Goal: Task Accomplishment & Management: Complete application form

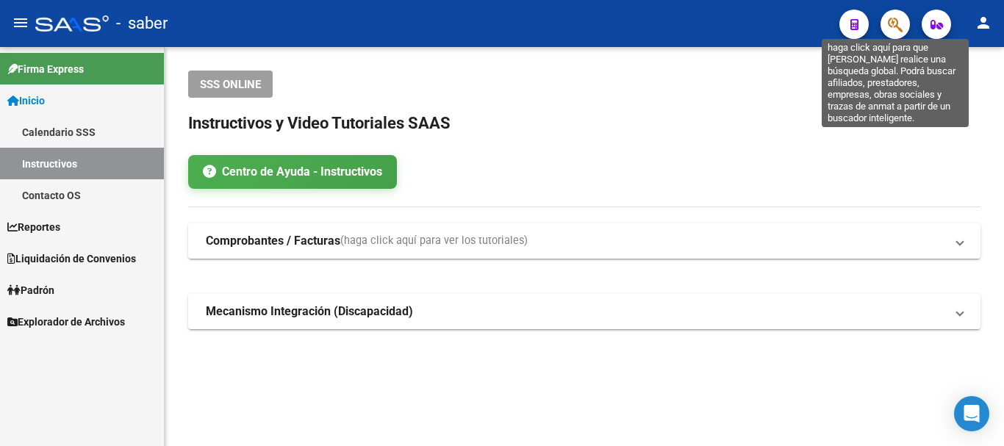
click at [889, 25] on icon "button" at bounding box center [895, 24] width 15 height 17
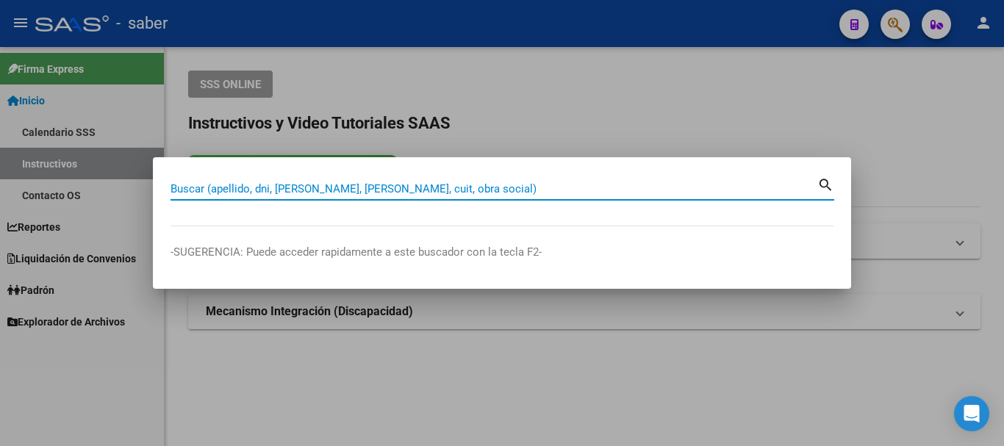
paste input "20250287233"
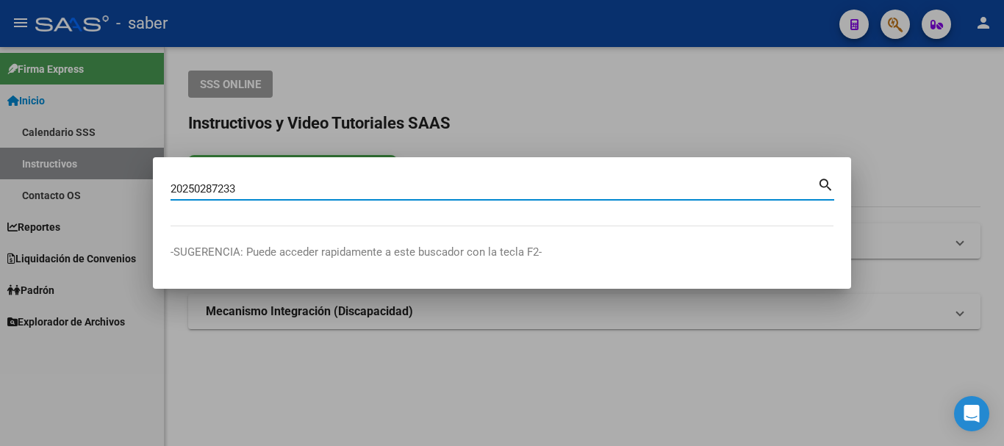
type input "20250287233"
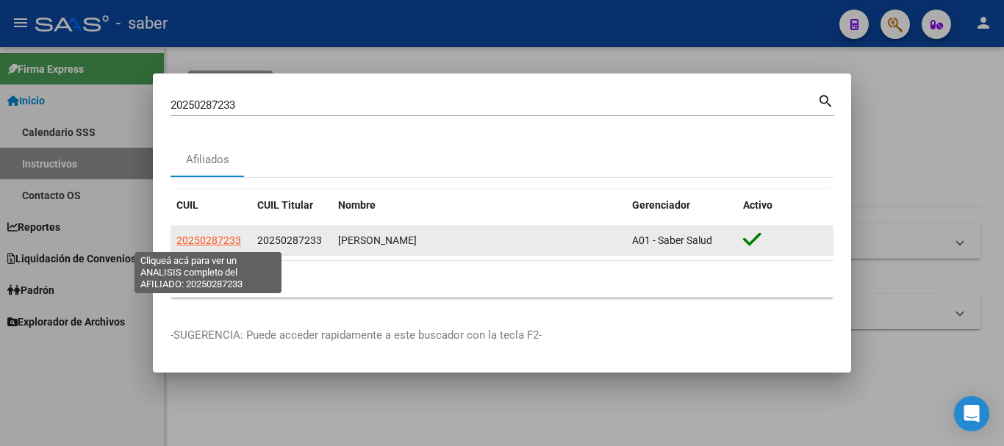
click at [218, 240] on span "20250287233" at bounding box center [208, 240] width 65 height 12
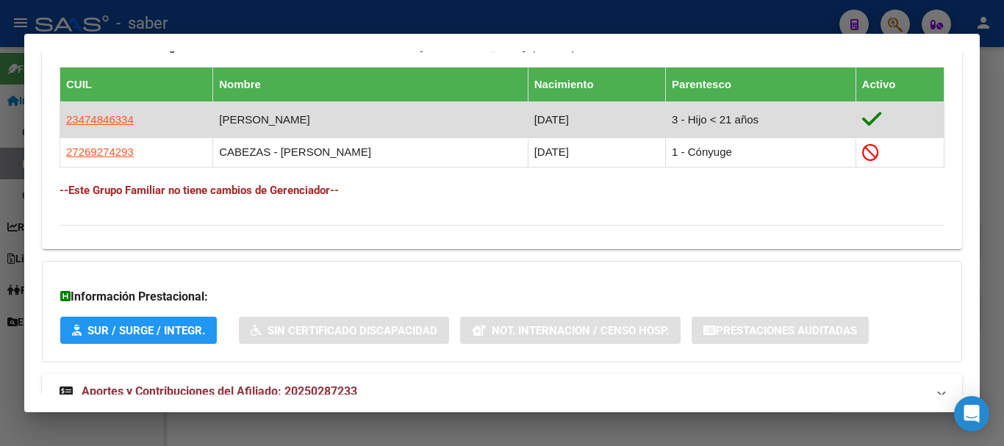
scroll to position [870, 0]
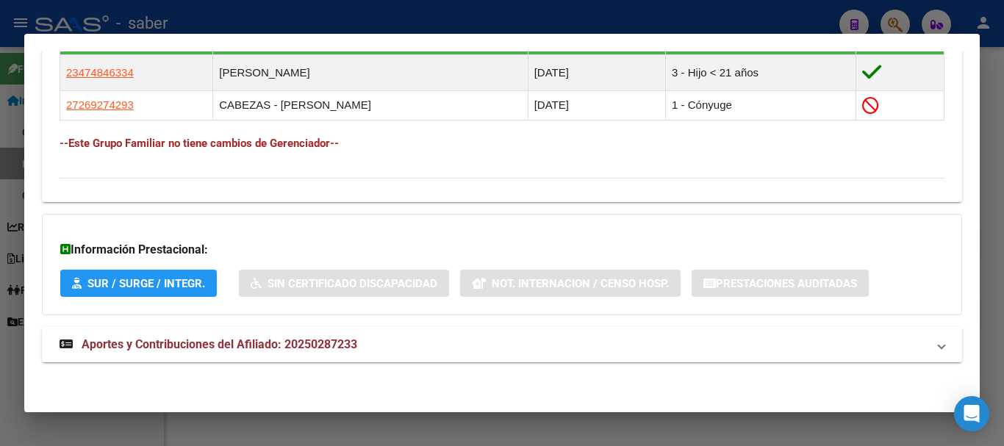
click at [159, 344] on span "Aportes y Contribuciones del Afiliado: 20250287233" at bounding box center [220, 344] width 276 height 14
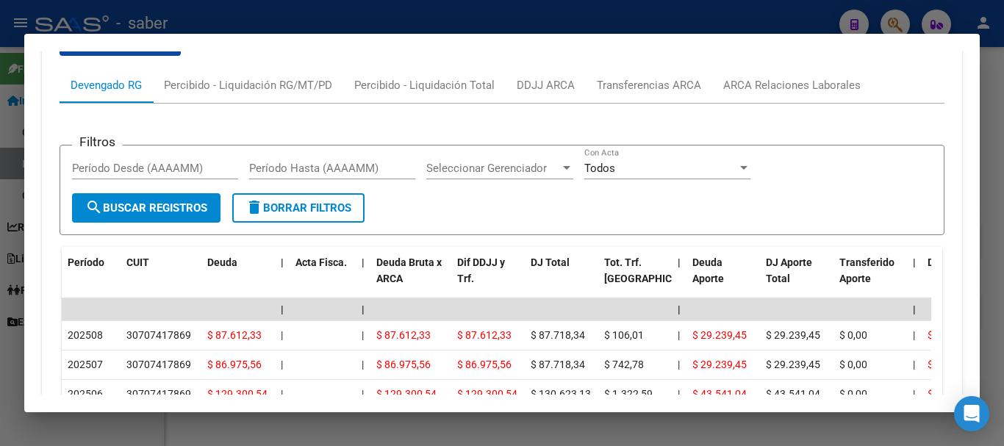
scroll to position [1164, 0]
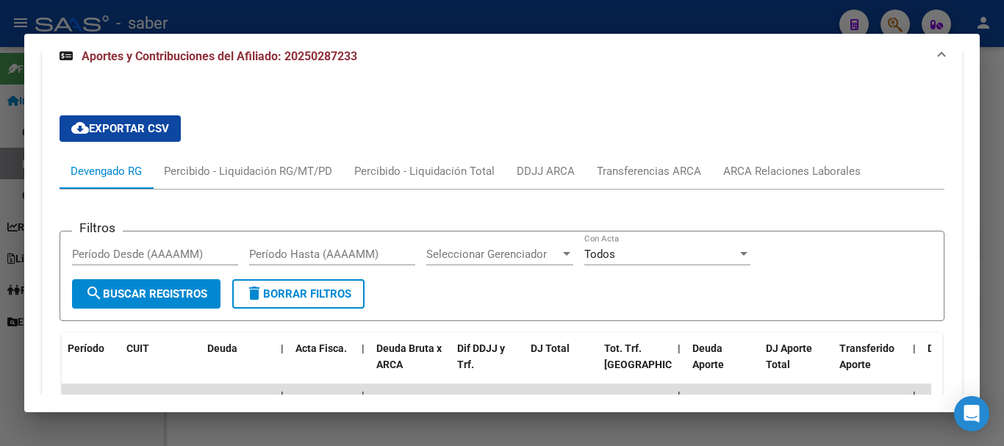
click at [71, 22] on div at bounding box center [502, 223] width 1004 height 446
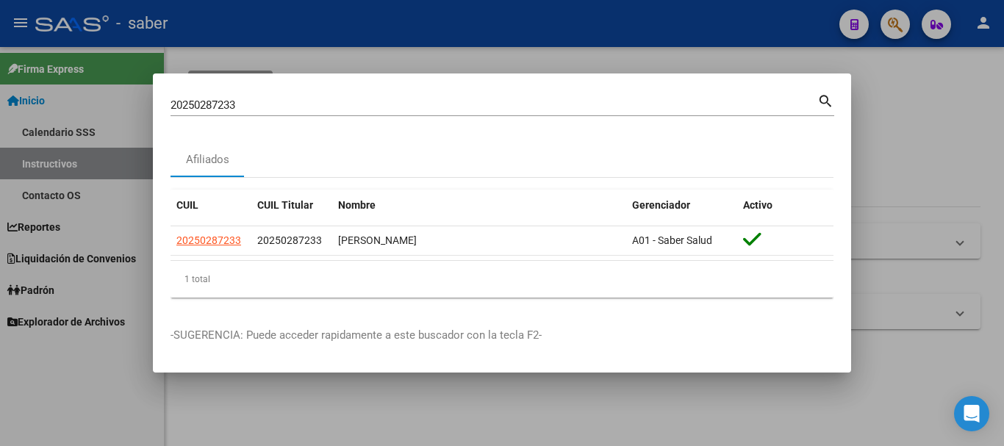
click at [71, 22] on div at bounding box center [502, 223] width 1004 height 446
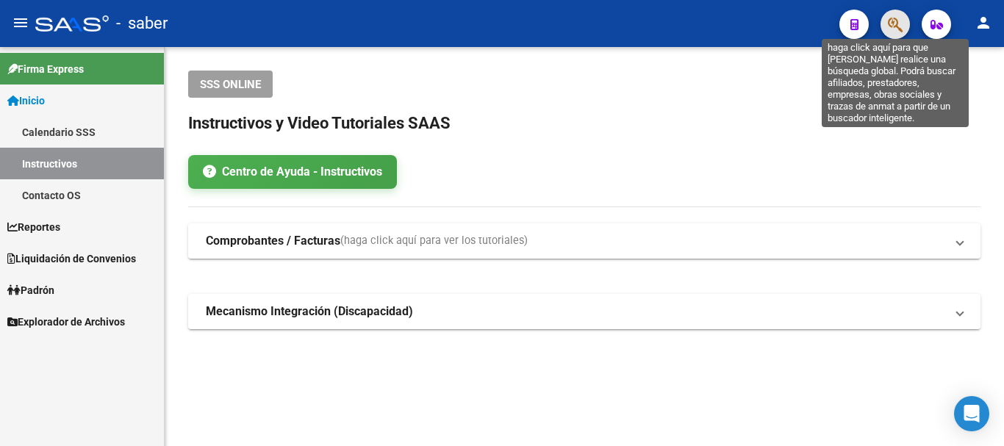
click at [888, 26] on icon "button" at bounding box center [895, 24] width 15 height 17
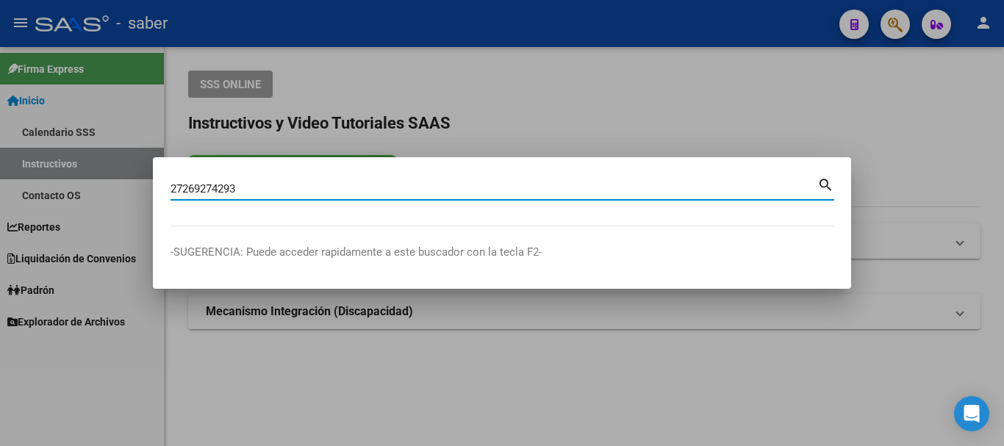
type input "27269274293"
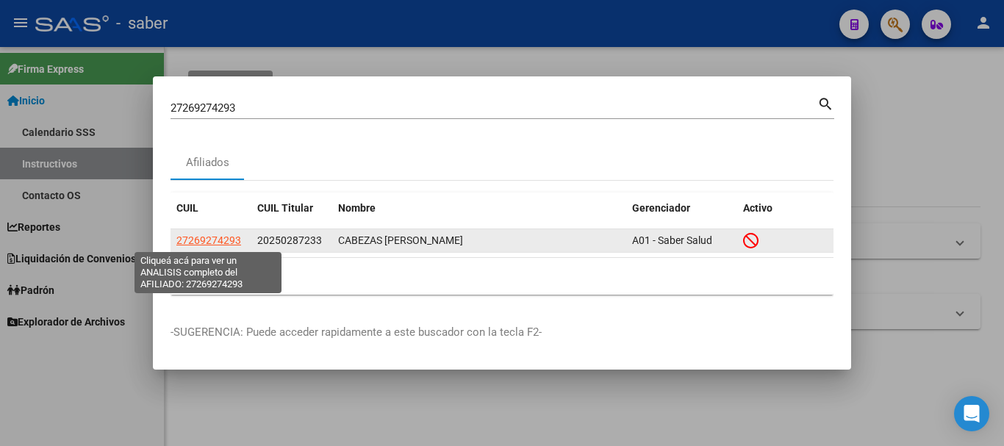
click at [222, 239] on span "27269274293" at bounding box center [208, 240] width 65 height 12
type textarea "27269274293"
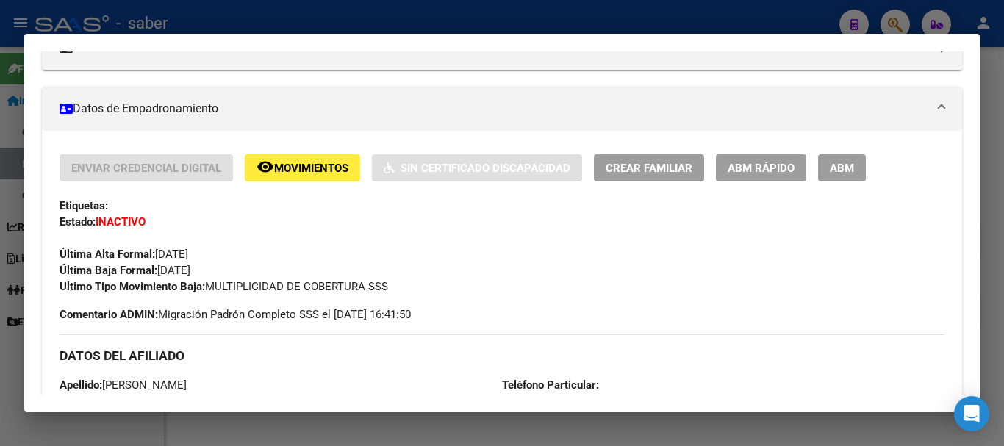
scroll to position [294, 0]
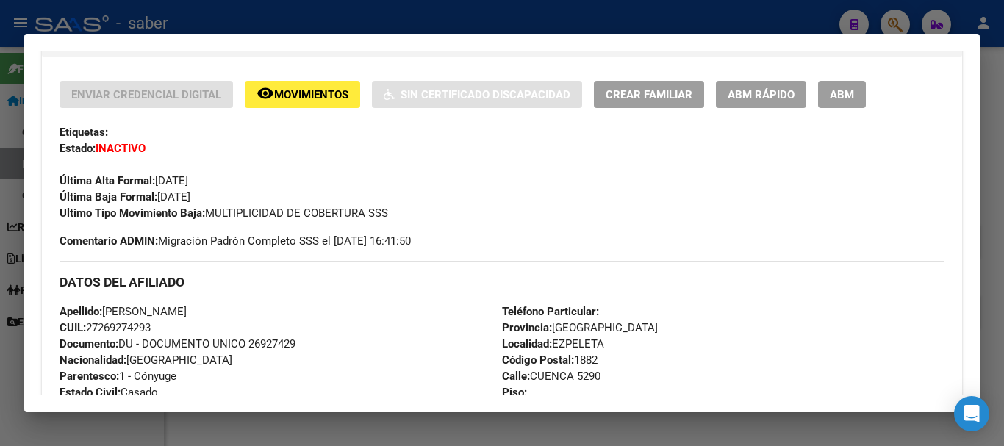
click at [844, 90] on span "ABM" at bounding box center [842, 94] width 24 height 13
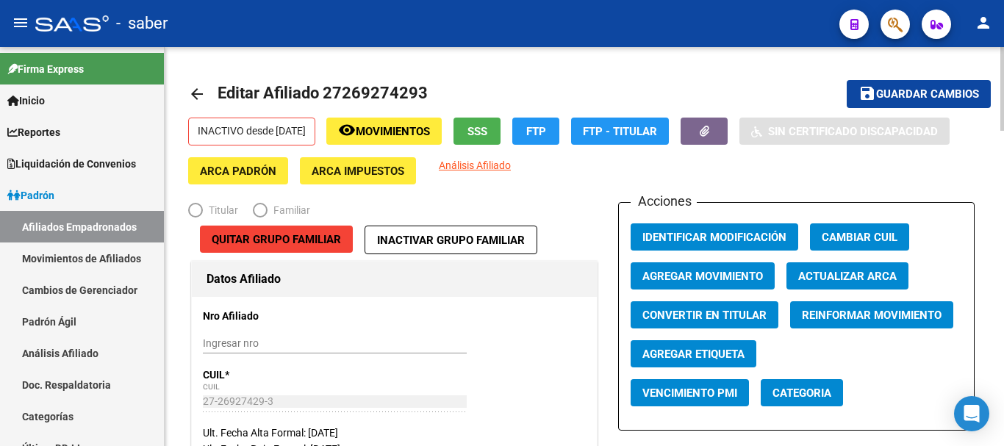
radio input "true"
type input "30-70741786-9"
click at [695, 273] on span "Agregar Movimiento" at bounding box center [702, 276] width 121 height 13
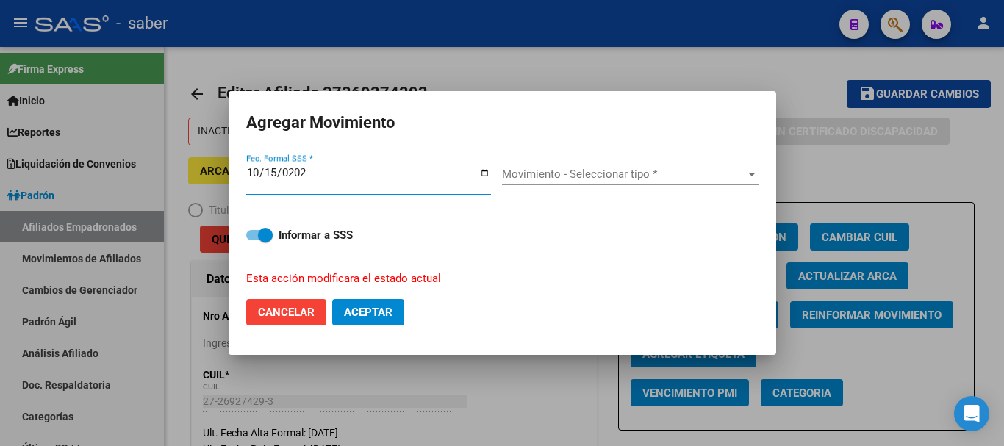
type input "[DATE]"
click at [586, 171] on span "Movimiento - Seleccionar tipo *" at bounding box center [623, 174] width 243 height 13
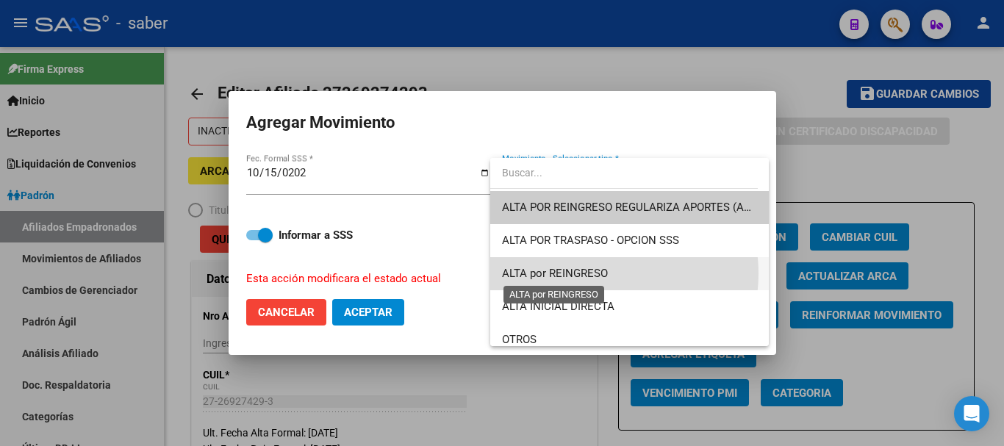
click at [598, 273] on span "ALTA por REINGRESO" at bounding box center [555, 273] width 106 height 13
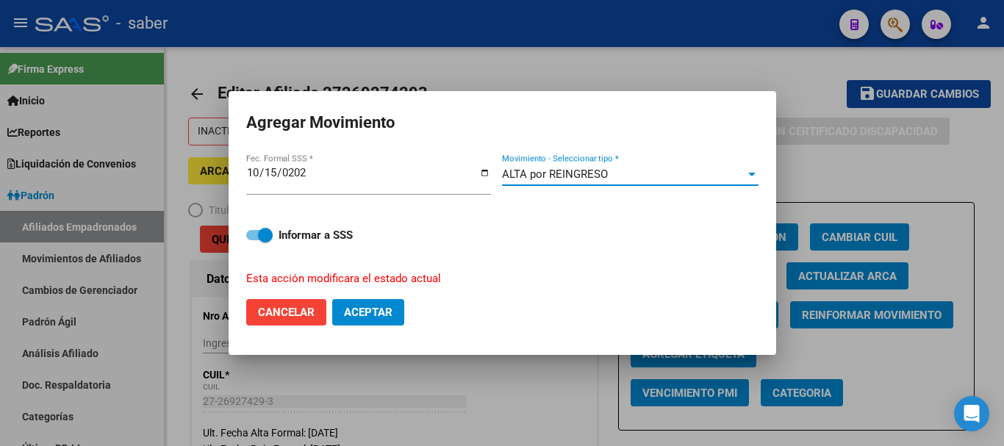
click at [374, 308] on span "Aceptar" at bounding box center [368, 312] width 48 height 13
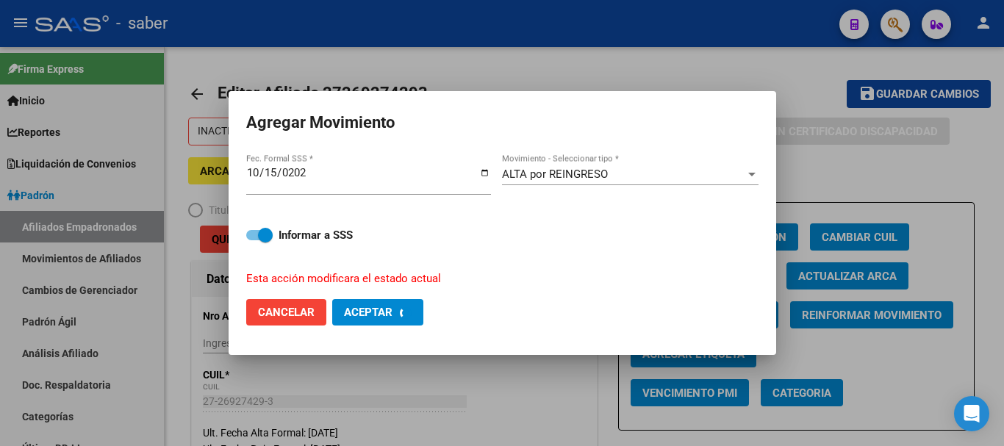
checkbox input "false"
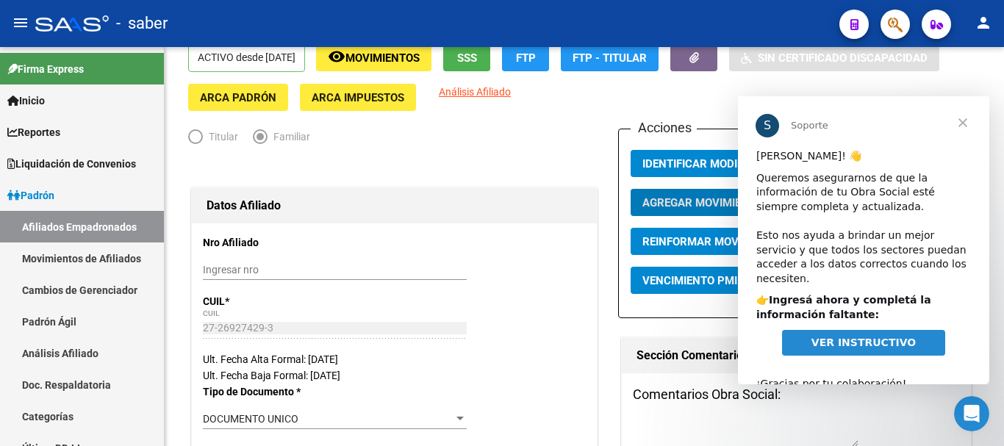
scroll to position [18, 0]
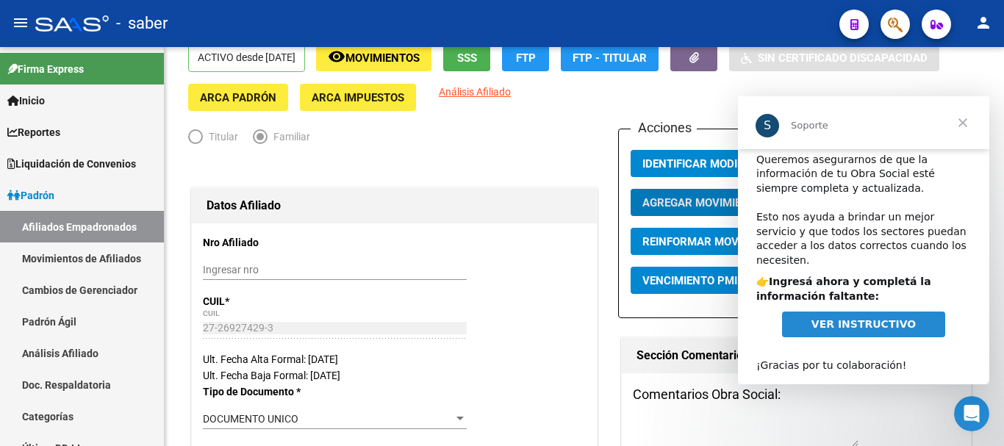
click at [960, 120] on span "Cerrar" at bounding box center [962, 122] width 53 height 53
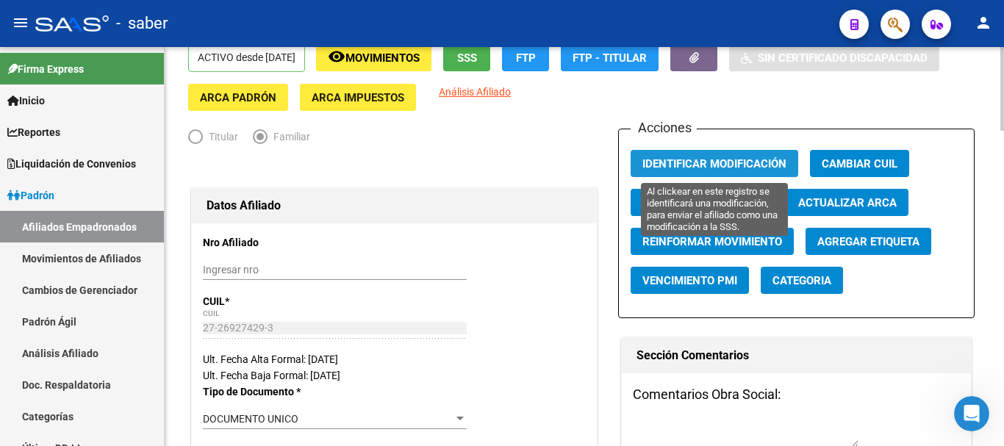
click at [675, 162] on span "Identificar Modificación" at bounding box center [714, 163] width 144 height 13
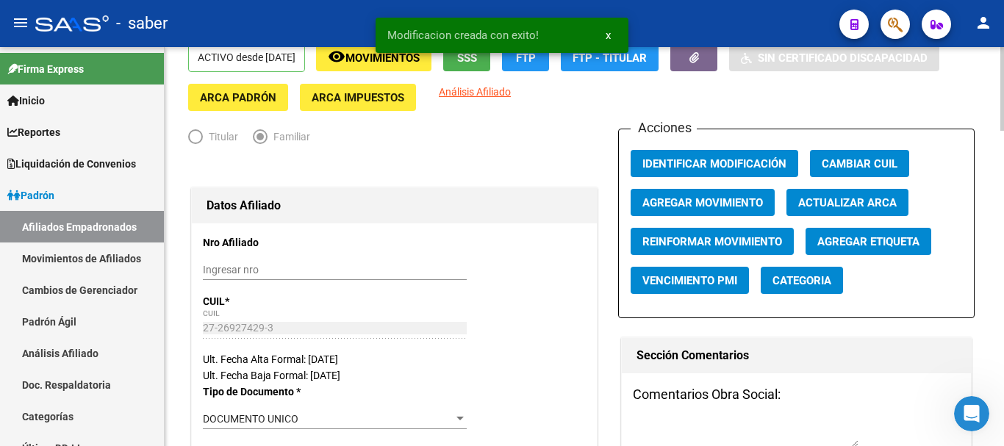
scroll to position [0, 0]
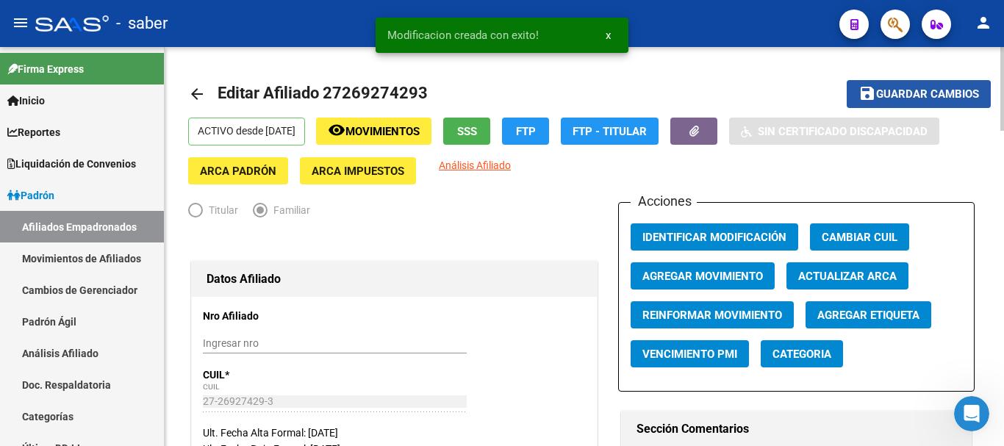
click at [897, 98] on span "Guardar cambios" at bounding box center [927, 94] width 103 height 13
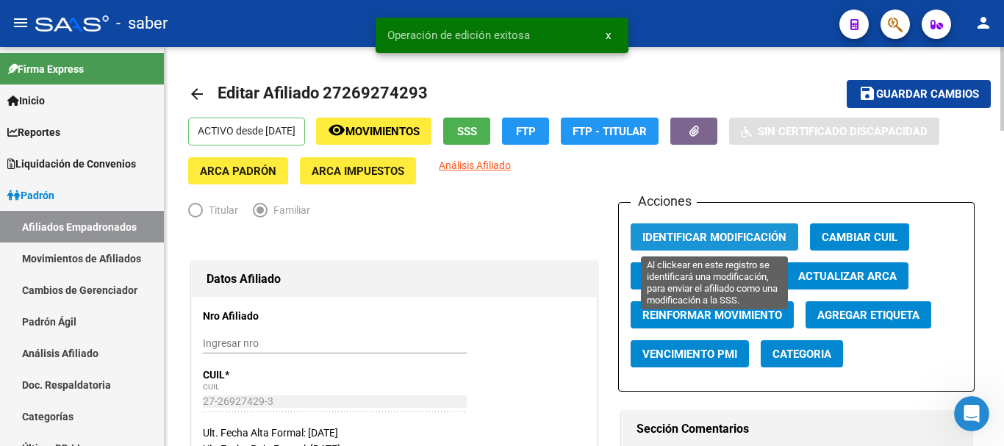
click at [669, 234] on span "Identificar Modificación" at bounding box center [714, 237] width 144 height 13
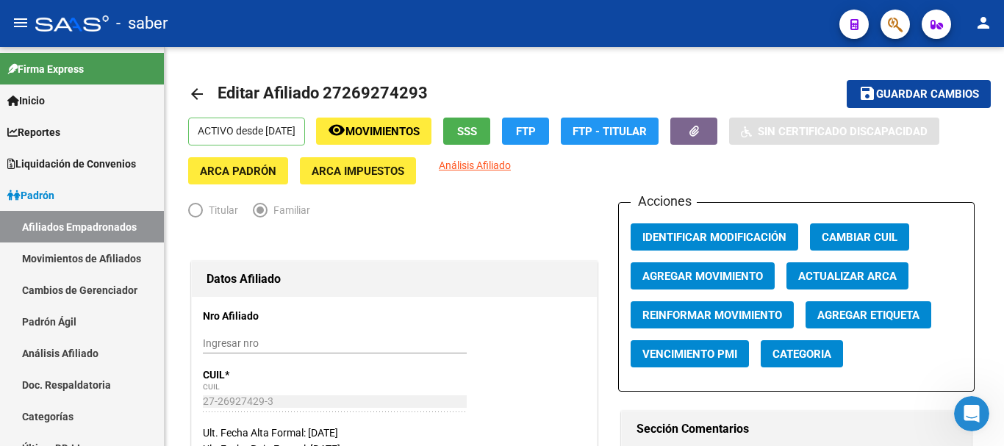
click at [79, 25] on div at bounding box center [71, 23] width 73 height 16
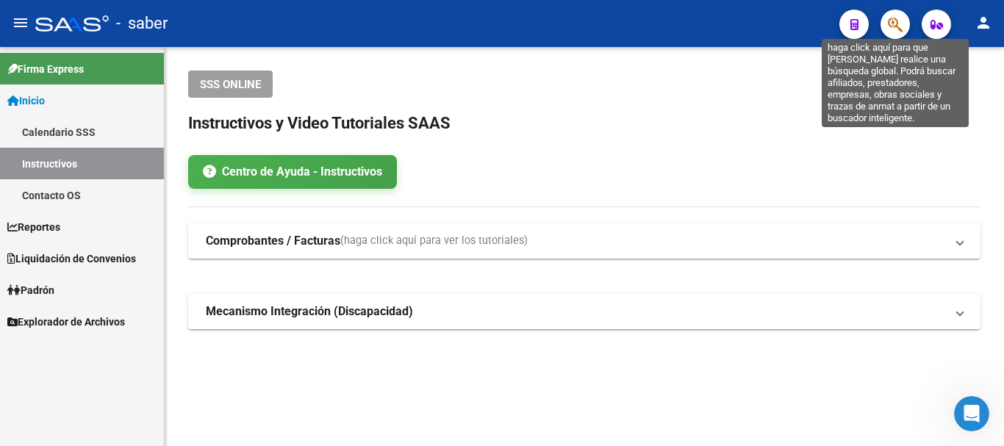
click at [896, 24] on icon "button" at bounding box center [895, 24] width 15 height 17
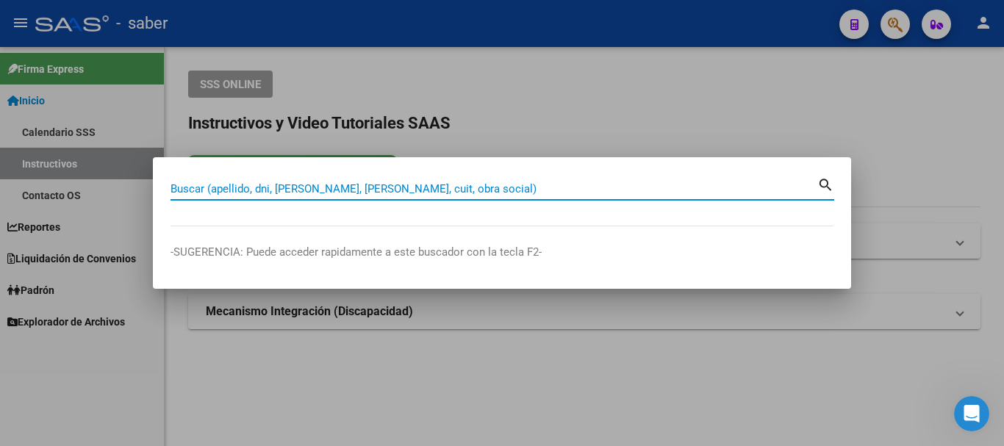
paste input "27337183412"
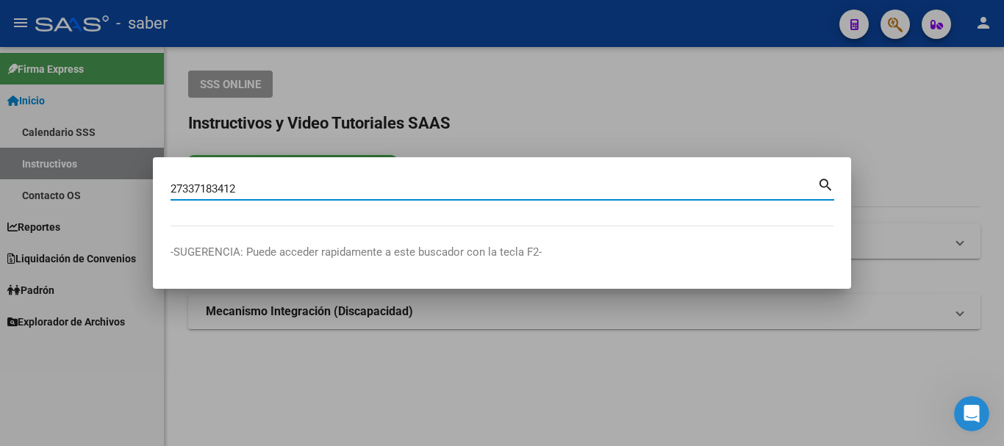
type input "27337183412"
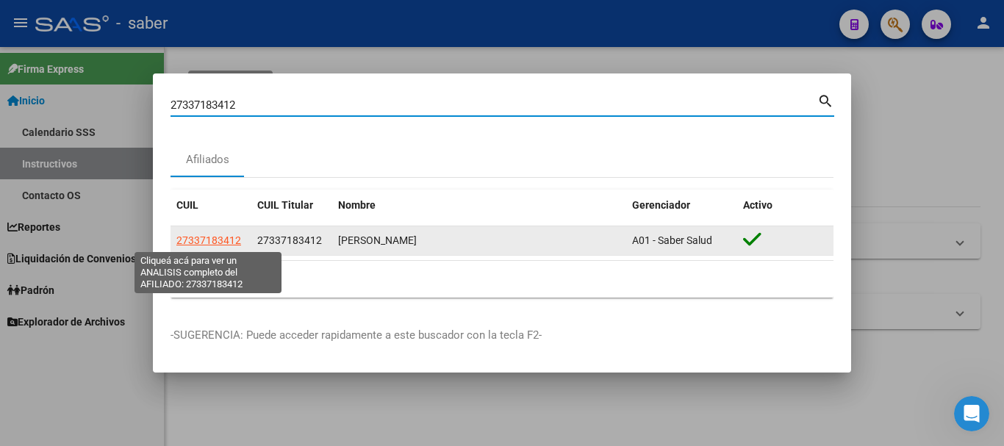
click at [213, 243] on span "27337183412" at bounding box center [208, 240] width 65 height 12
type textarea "27337183412"
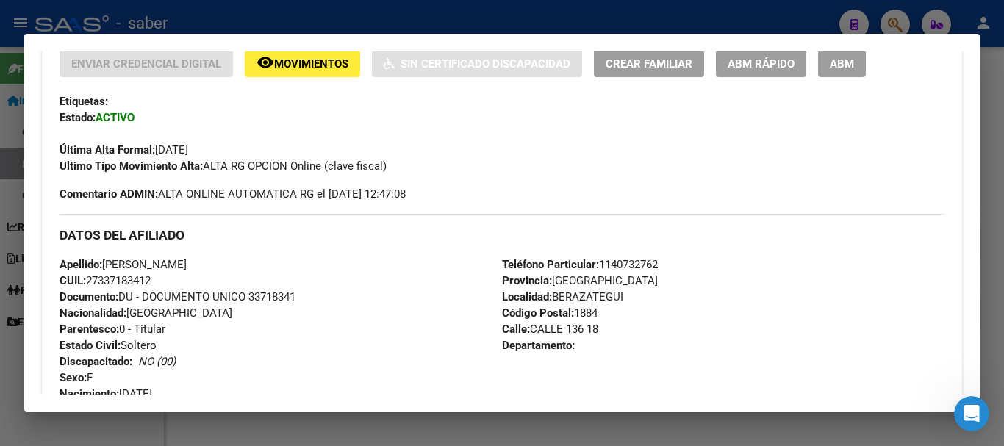
scroll to position [294, 0]
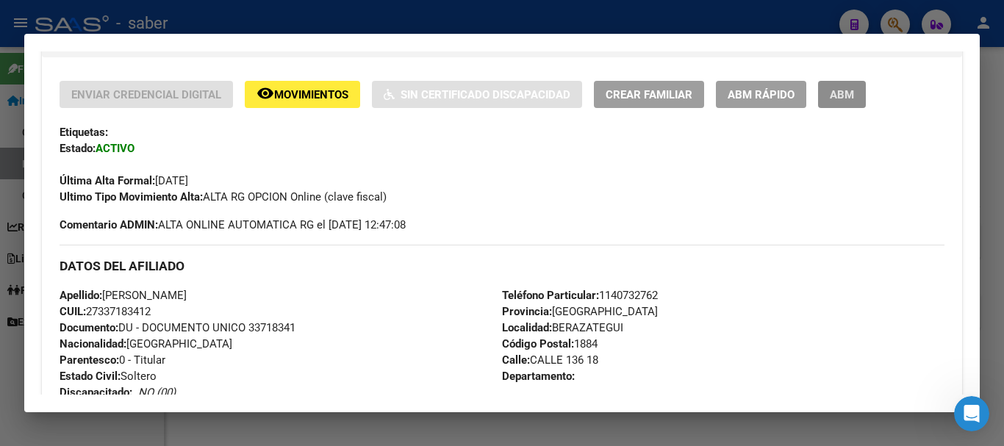
click at [833, 94] on span "ABM" at bounding box center [842, 94] width 24 height 13
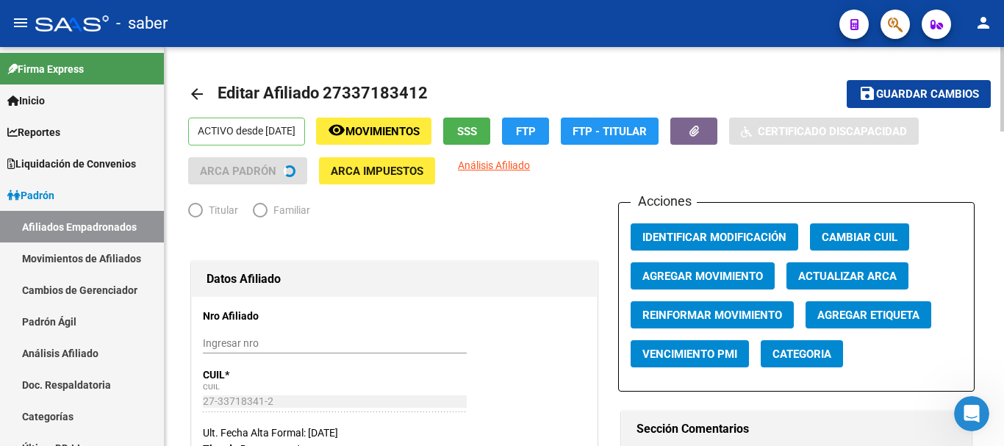
radio input "true"
type input "30-71593283-7"
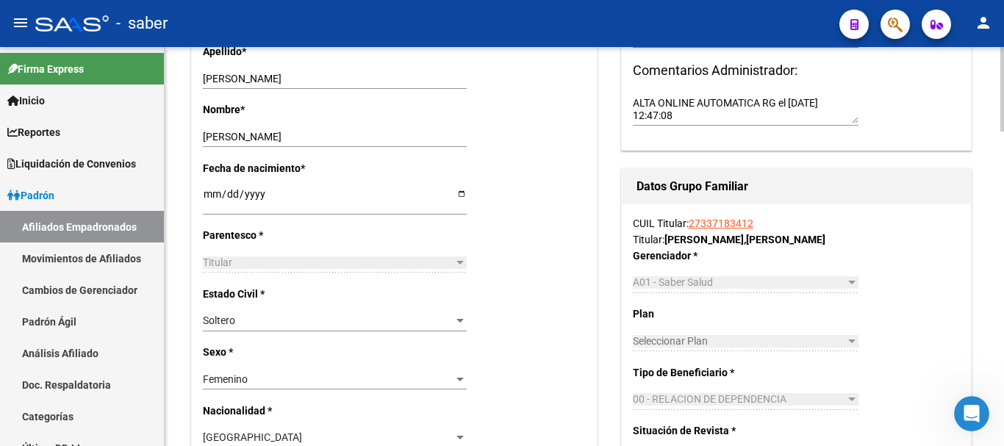
scroll to position [735, 0]
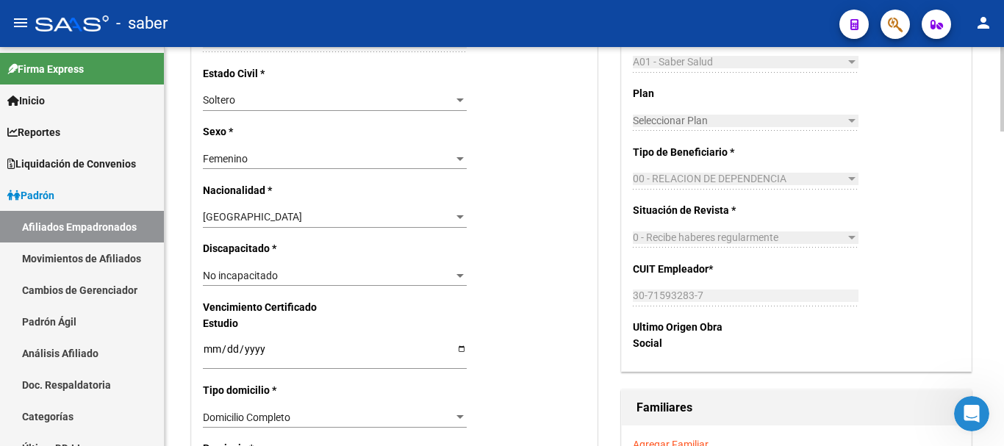
click at [353, 97] on div "Soltero" at bounding box center [328, 100] width 251 height 12
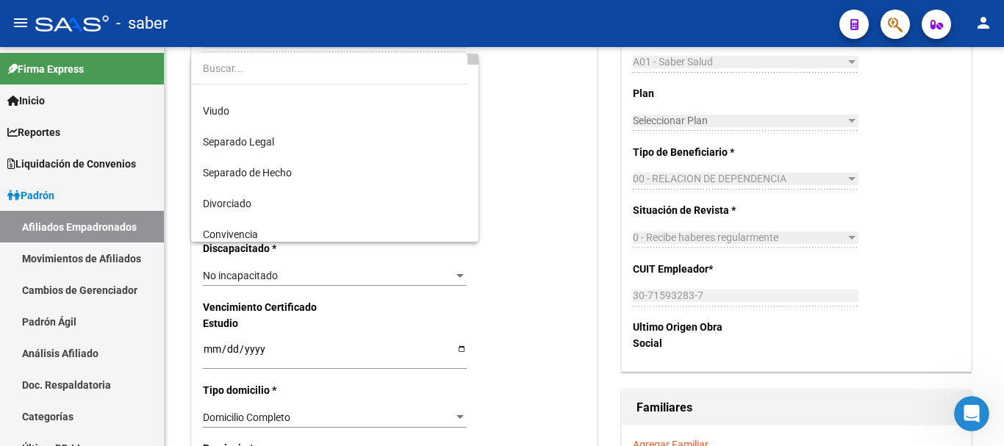
scroll to position [59, 0]
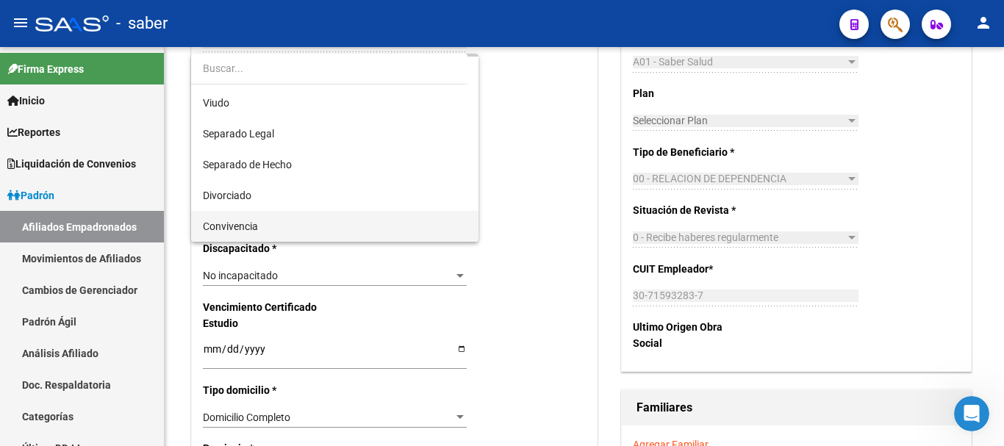
click at [317, 226] on span "Convivencia" at bounding box center [335, 226] width 264 height 31
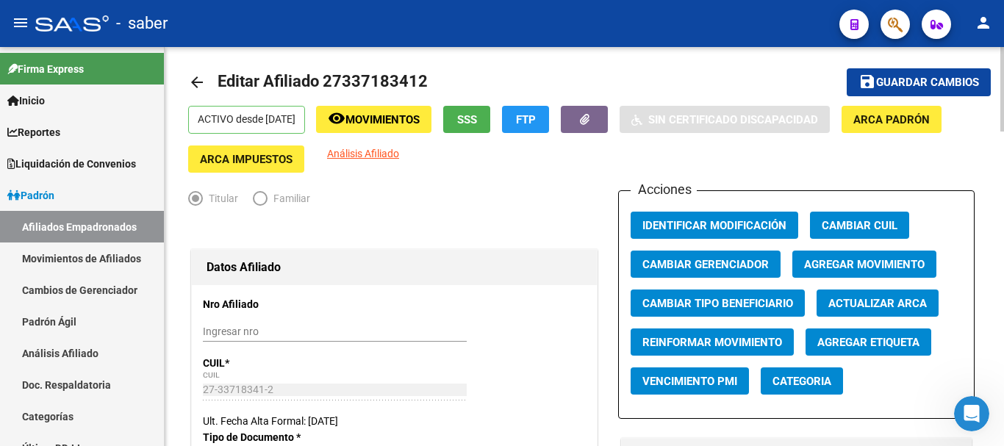
scroll to position [0, 0]
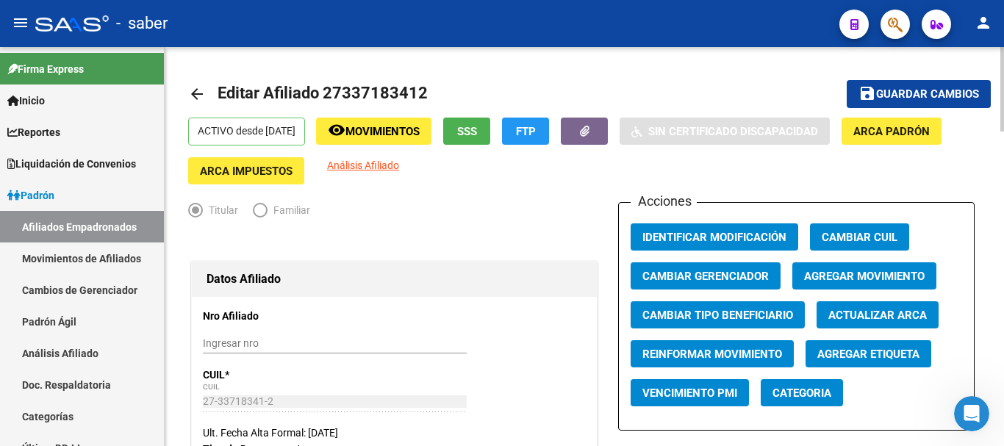
click at [905, 95] on span "Guardar cambios" at bounding box center [927, 94] width 103 height 13
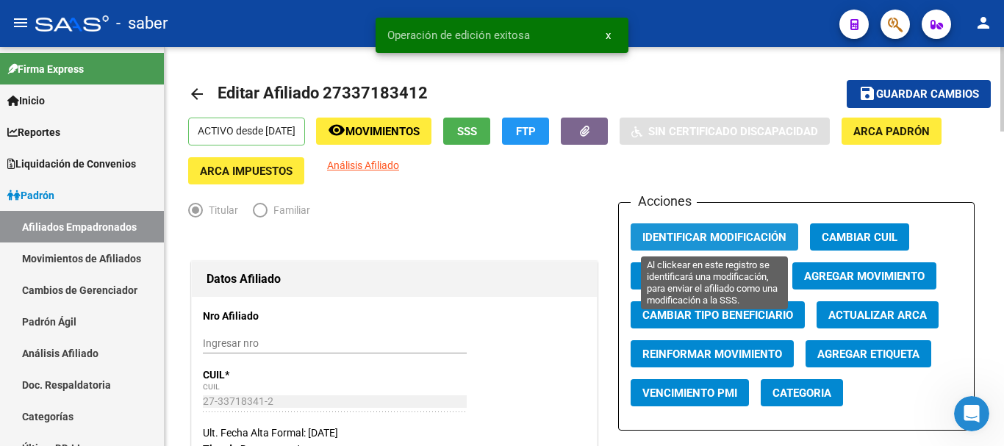
click at [658, 240] on span "Identificar Modificación" at bounding box center [714, 237] width 144 height 13
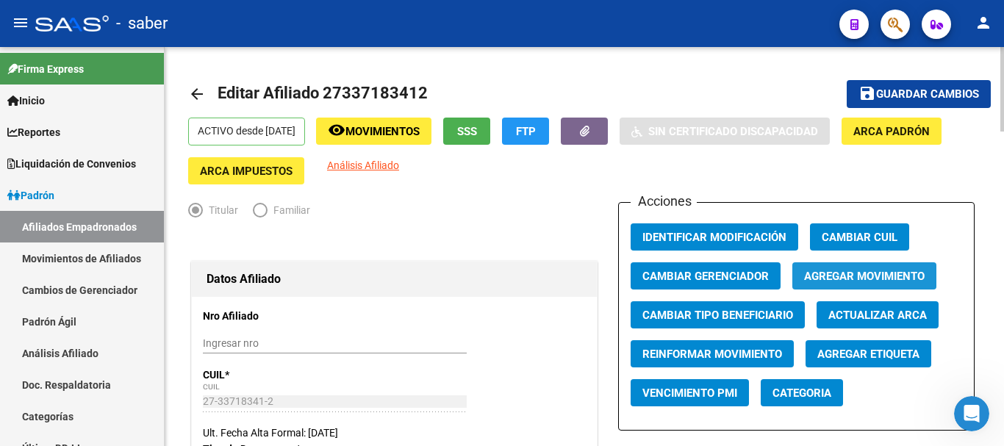
click at [855, 274] on span "Agregar Movimiento" at bounding box center [864, 276] width 121 height 13
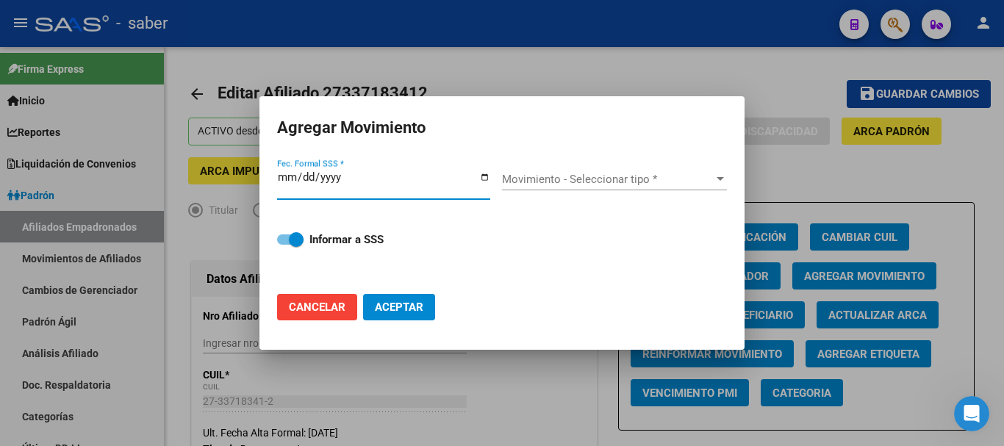
click at [794, 162] on div at bounding box center [502, 223] width 1004 height 446
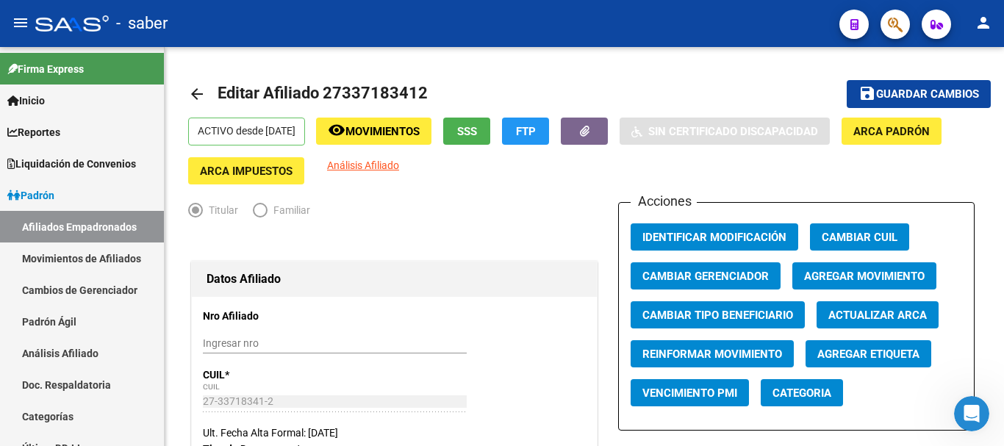
click at [69, 24] on div at bounding box center [71, 23] width 73 height 16
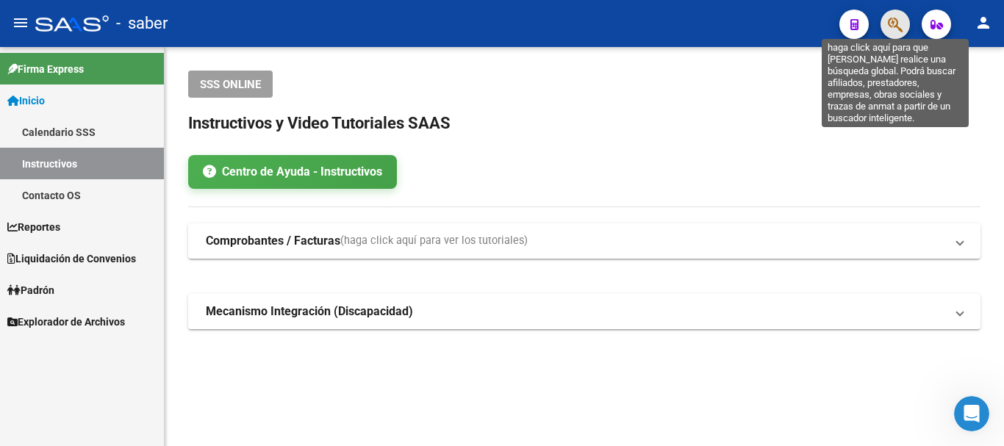
click at [894, 19] on icon "button" at bounding box center [895, 24] width 15 height 17
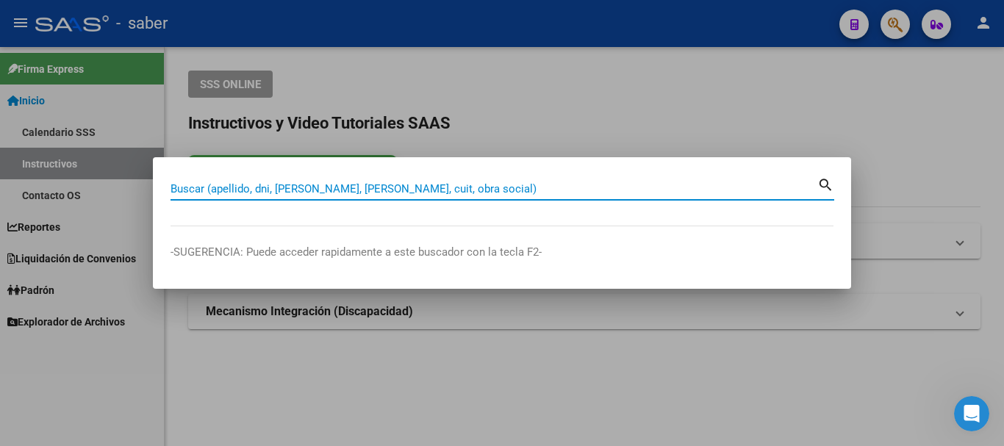
paste input "27337183412"
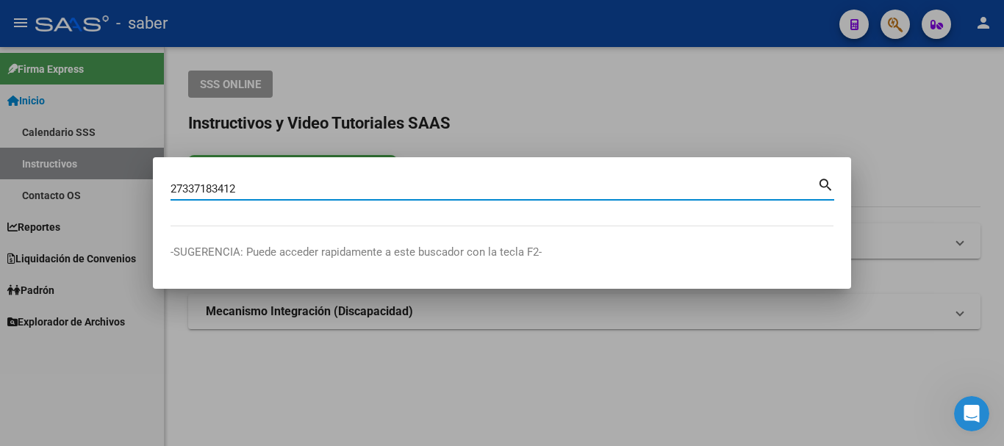
type input "27337183412"
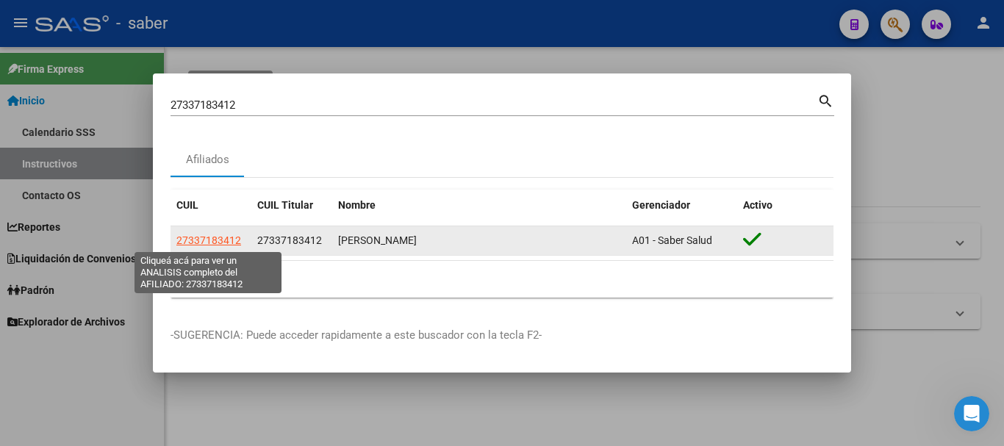
click at [210, 239] on span "27337183412" at bounding box center [208, 240] width 65 height 12
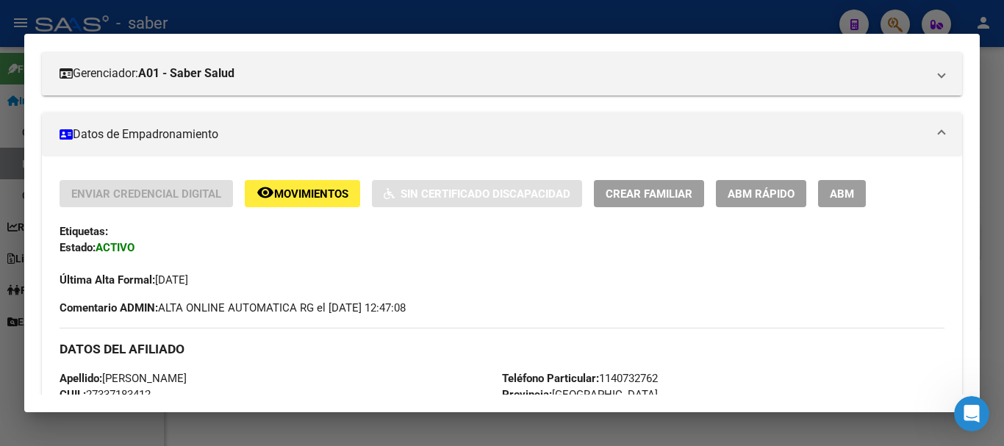
scroll to position [147, 0]
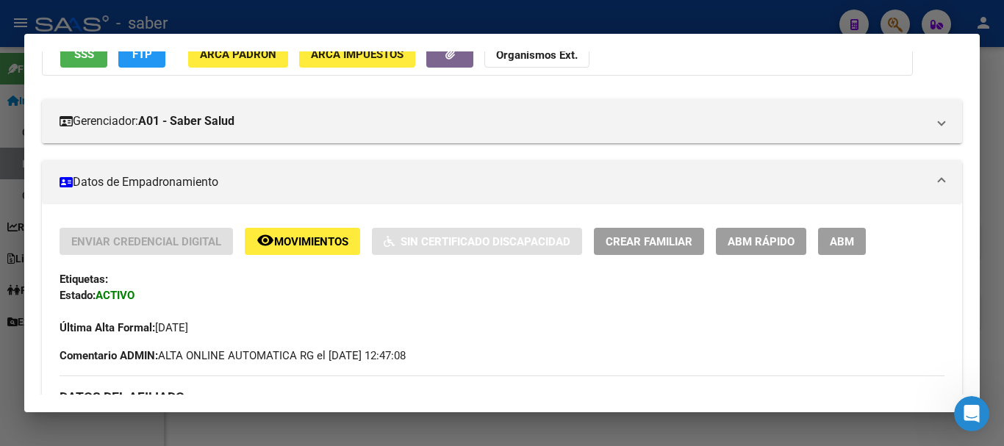
click at [614, 242] on span "Crear Familiar" at bounding box center [649, 241] width 87 height 13
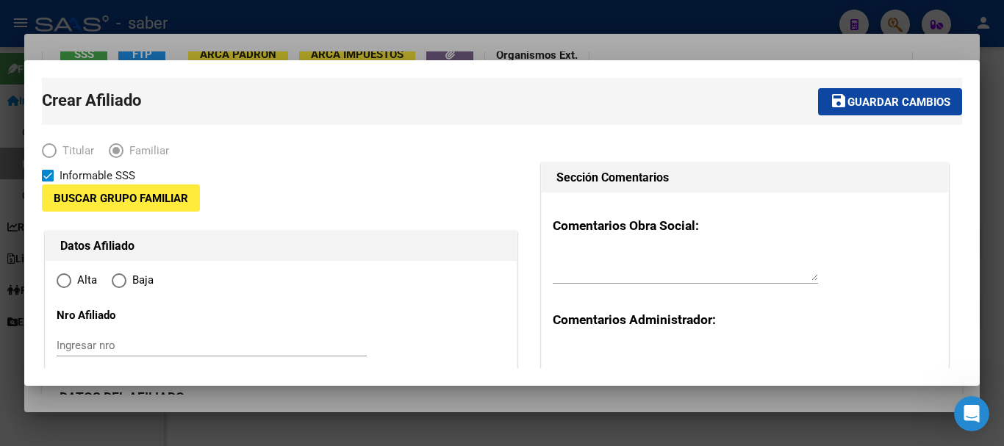
type input "30-71593283-7"
type input "BERAZATEGUI"
type input "1884"
type input "CALLE 136"
type input "18"
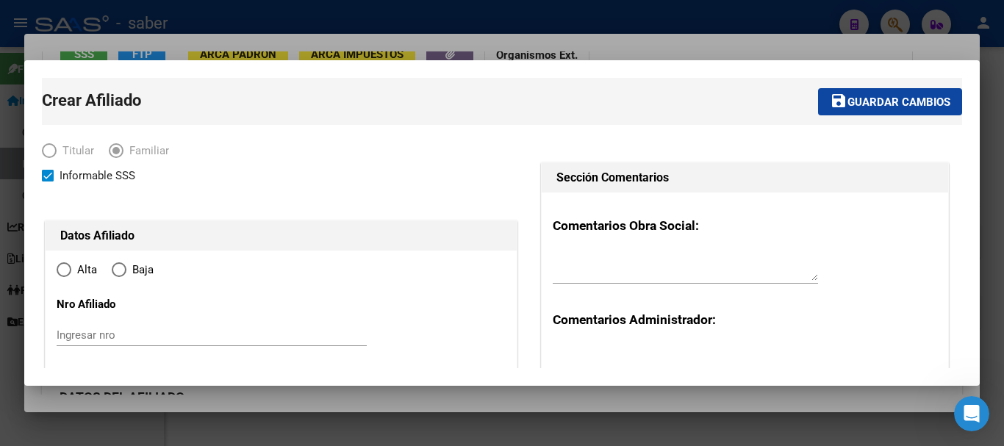
radio input "true"
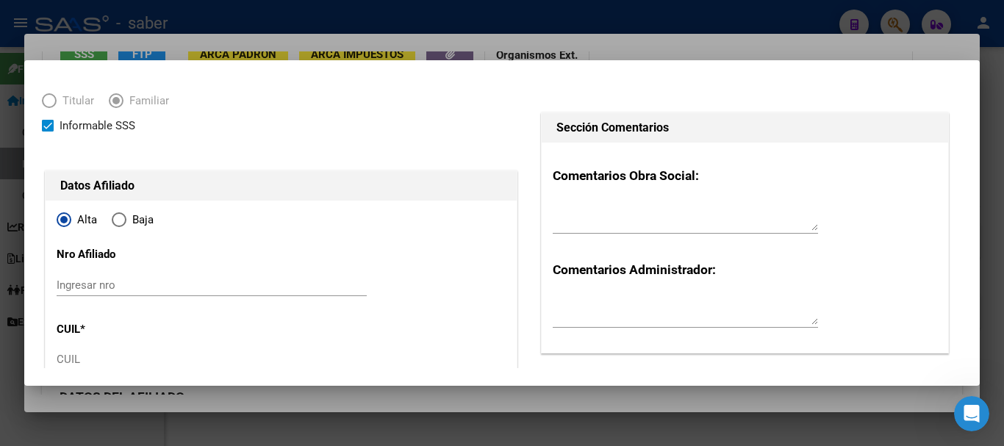
type input "30-71593283-7"
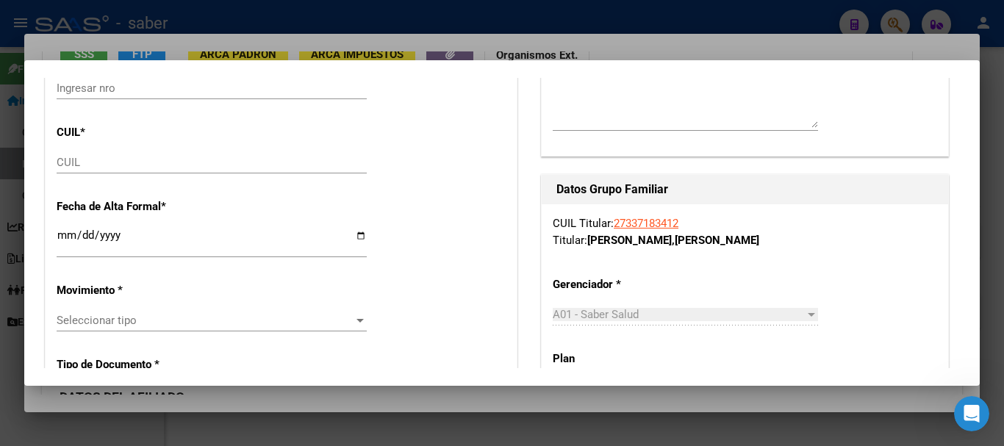
scroll to position [294, 0]
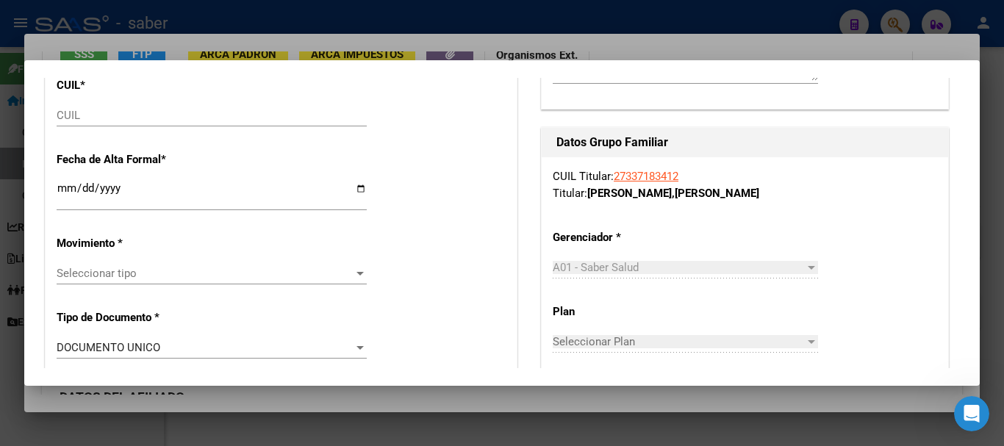
click at [63, 189] on input "Ingresar fecha" at bounding box center [212, 194] width 310 height 24
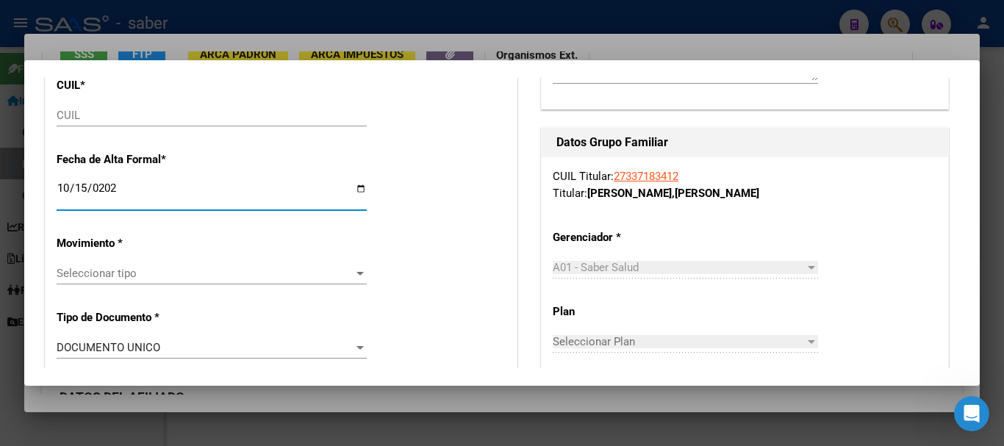
type input "[DATE]"
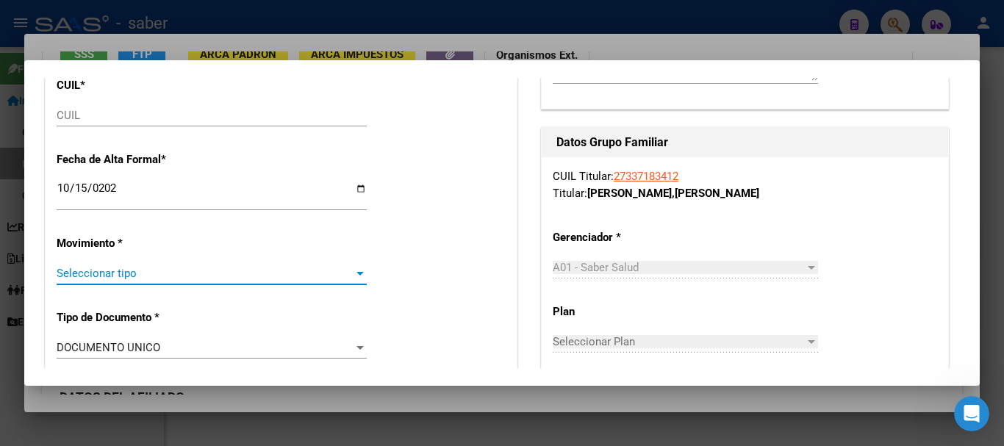
click at [106, 276] on span "Seleccionar tipo" at bounding box center [205, 273] width 297 height 13
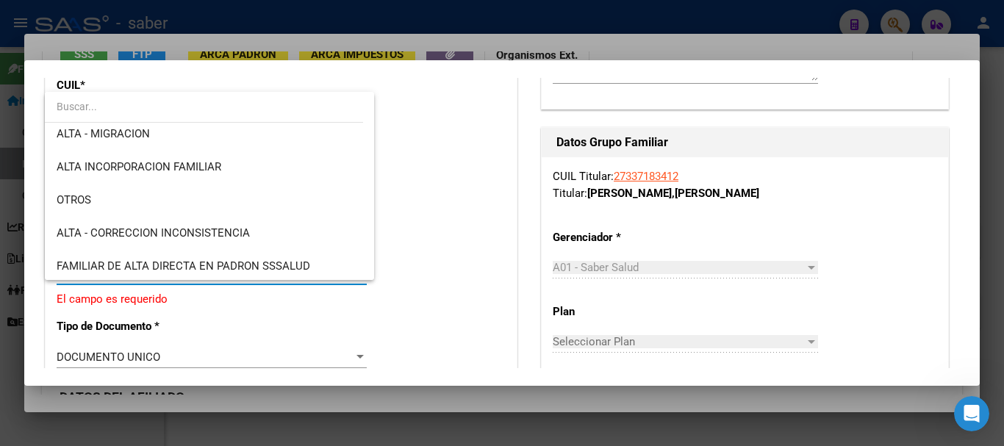
scroll to position [235, 0]
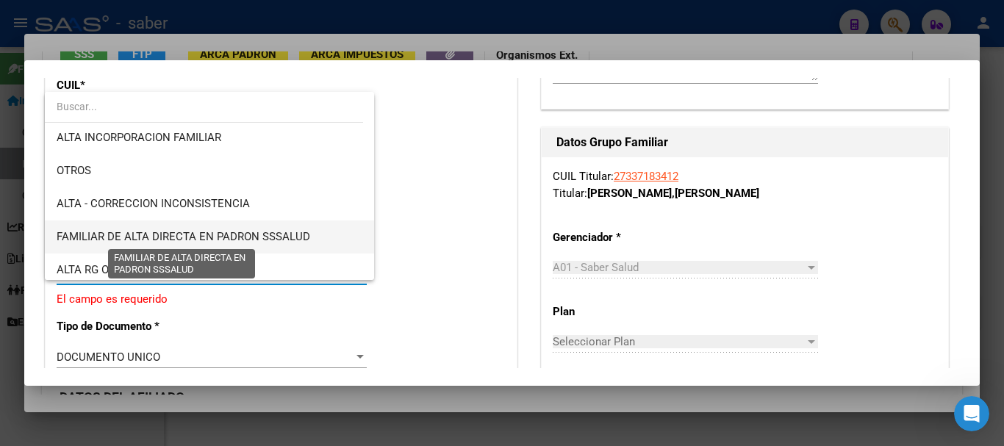
click at [258, 234] on span "FAMILIAR DE ALTA DIRECTA EN PADRON SSSALUD" at bounding box center [184, 236] width 254 height 13
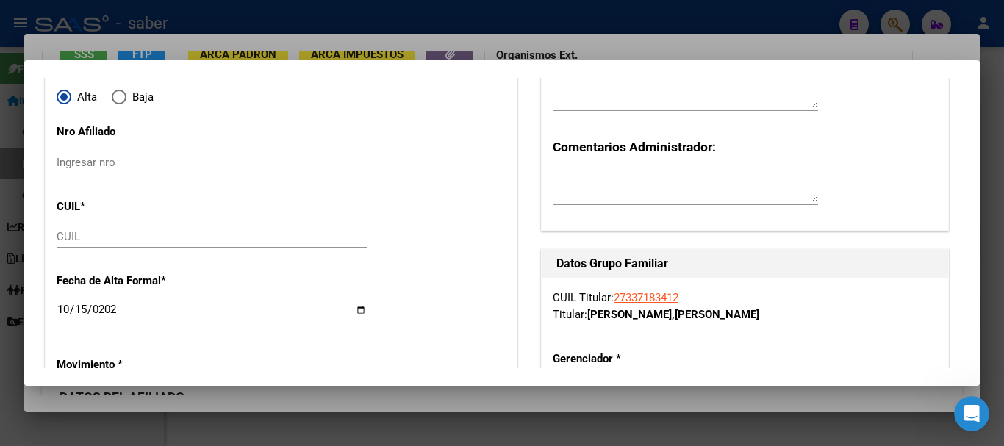
scroll to position [147, 0]
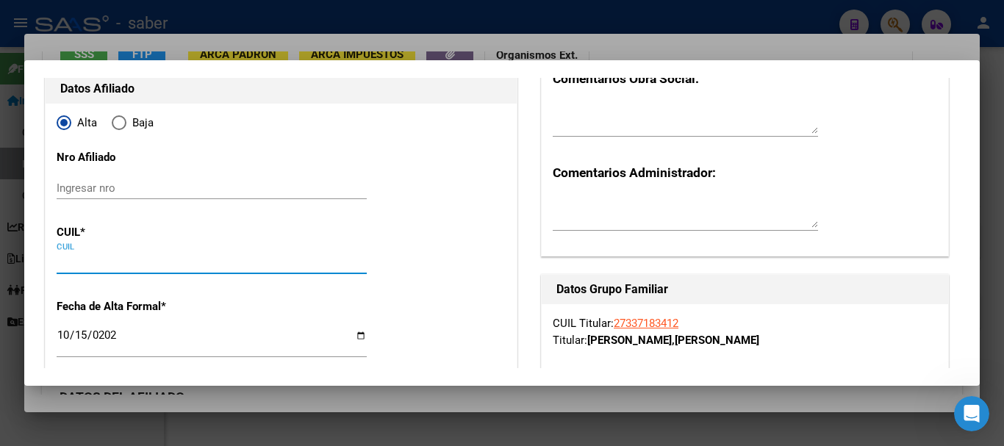
click at [70, 266] on input "CUIL" at bounding box center [212, 262] width 310 height 13
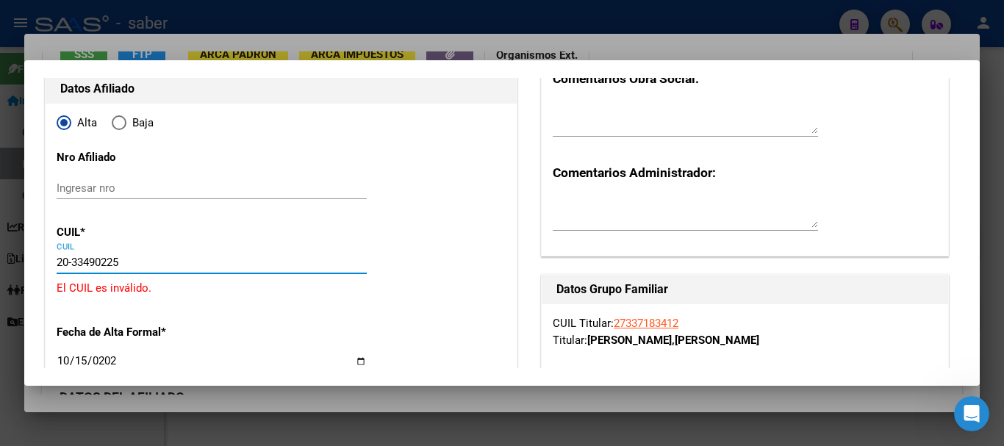
type input "20-33490225-1"
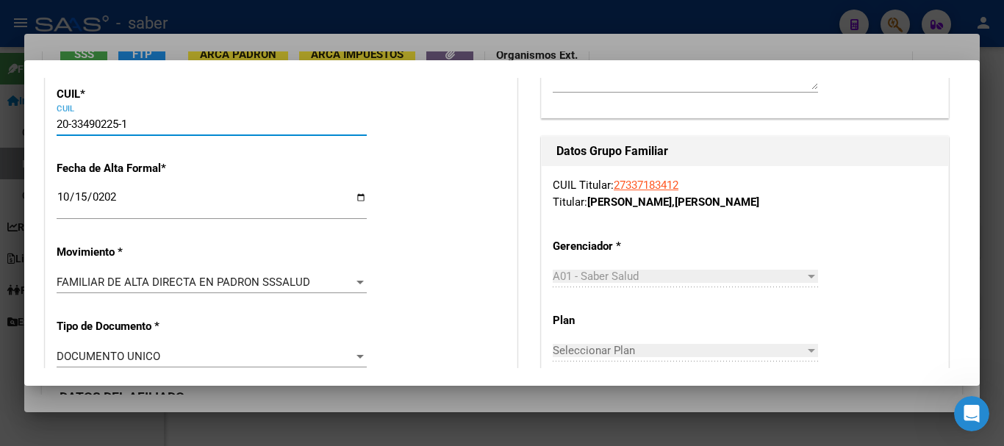
type input "33490225"
type input "RIOS"
type input "[PERSON_NAME]"
type input "[DATE]"
type input "CABA"
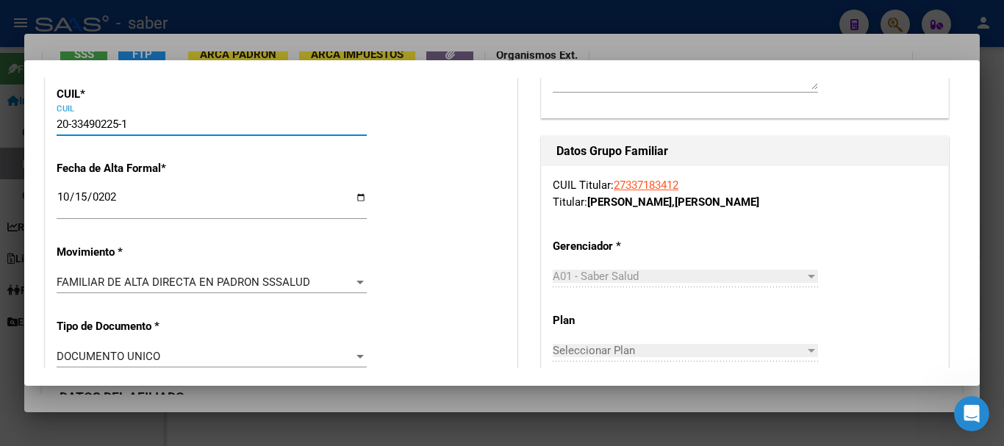
type input "1424"
type input "VIEL"
type input "853"
type input "1"
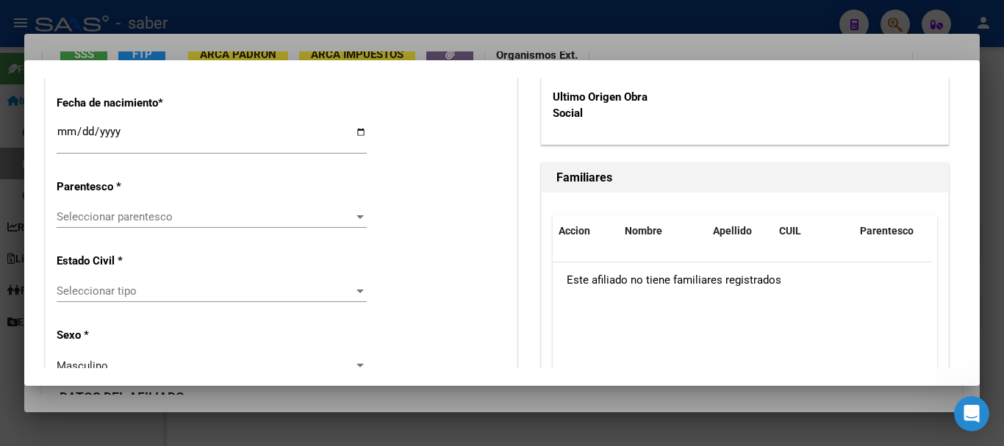
scroll to position [808, 0]
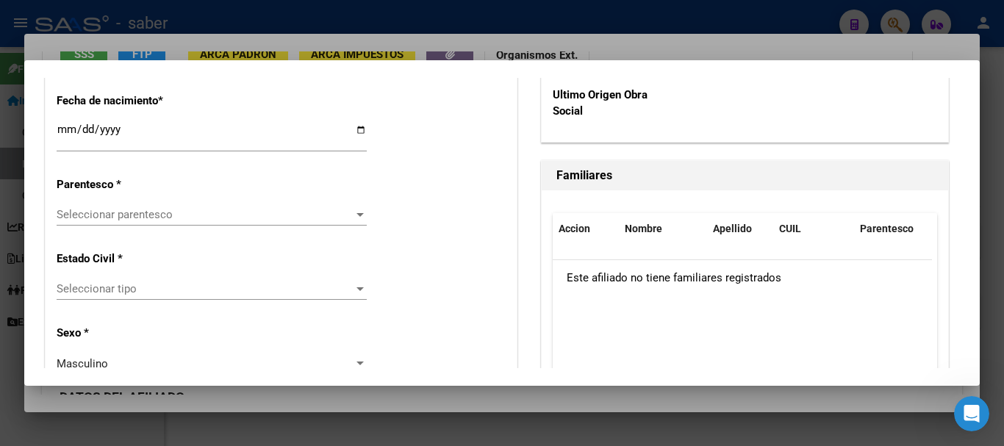
type input "20-33490225-1"
click at [148, 207] on div "Seleccionar parentesco Seleccionar parentesco" at bounding box center [212, 215] width 310 height 22
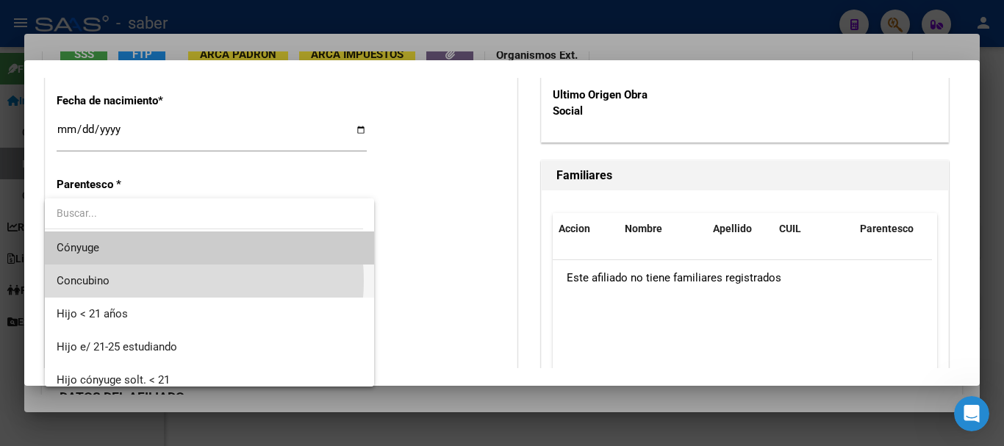
click at [151, 281] on span "Concubino" at bounding box center [210, 281] width 306 height 33
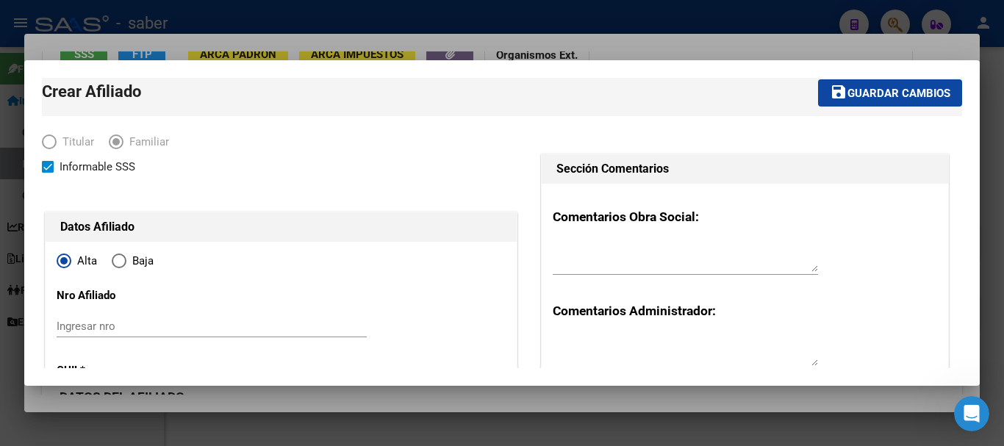
scroll to position [0, 0]
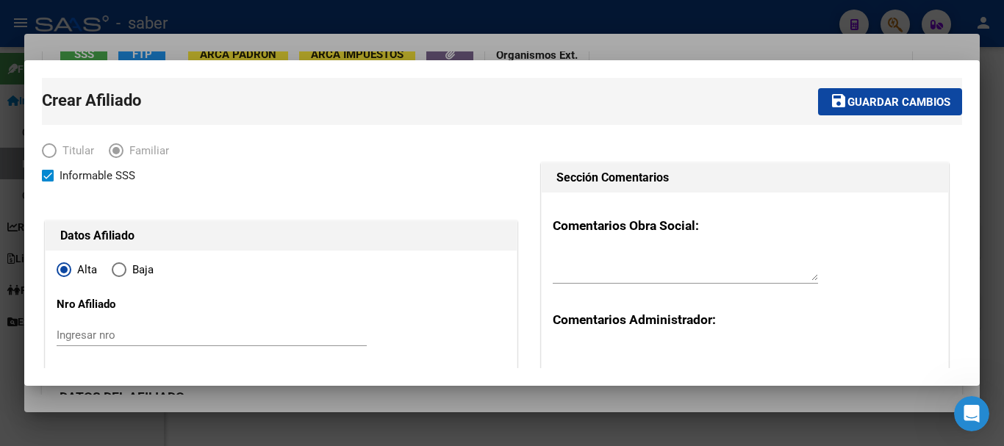
click at [905, 91] on button "save Guardar cambios" at bounding box center [890, 101] width 144 height 27
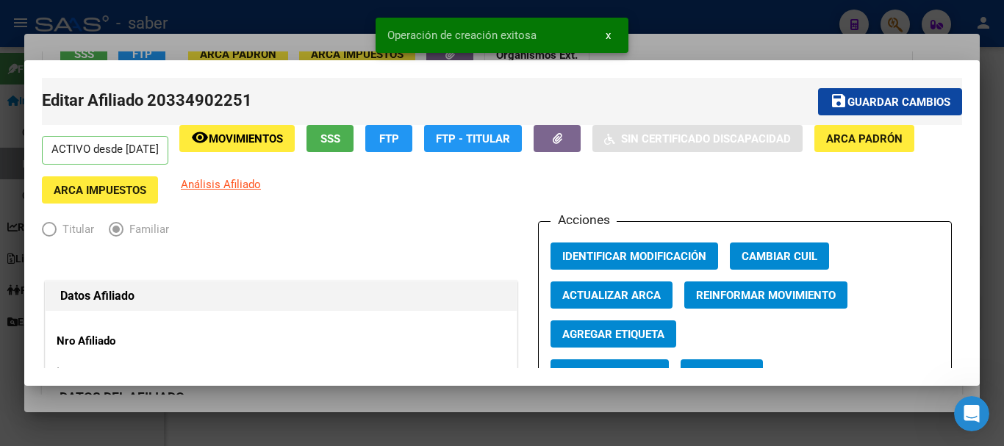
click at [862, 98] on span "Guardar cambios" at bounding box center [898, 102] width 103 height 13
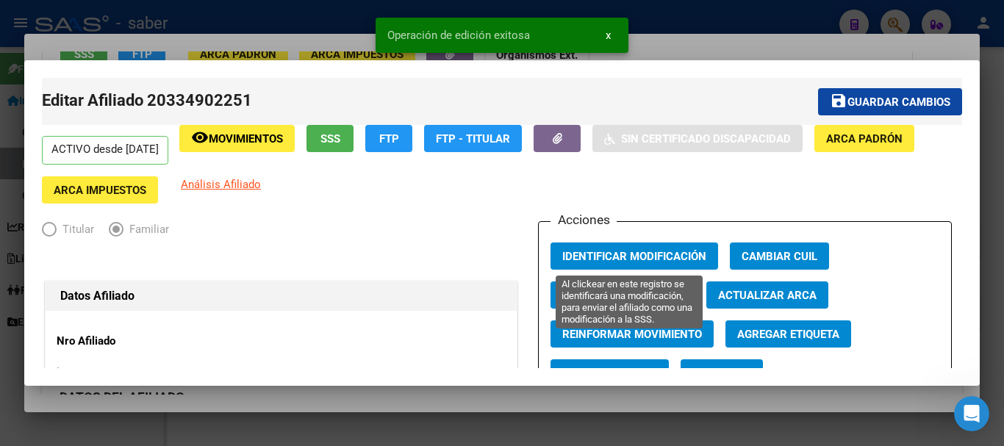
click at [590, 252] on span "Identificar Modificación" at bounding box center [634, 256] width 144 height 13
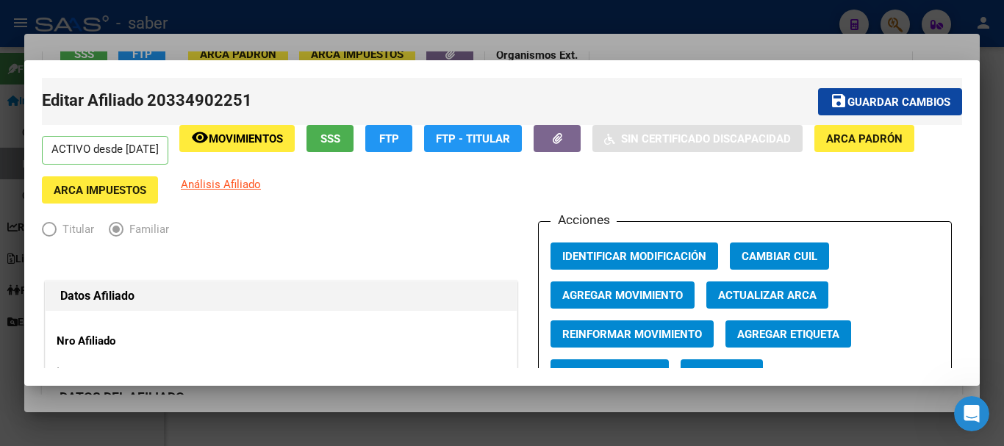
click at [95, 22] on div at bounding box center [502, 223] width 1004 height 446
